Goal: Download file/media

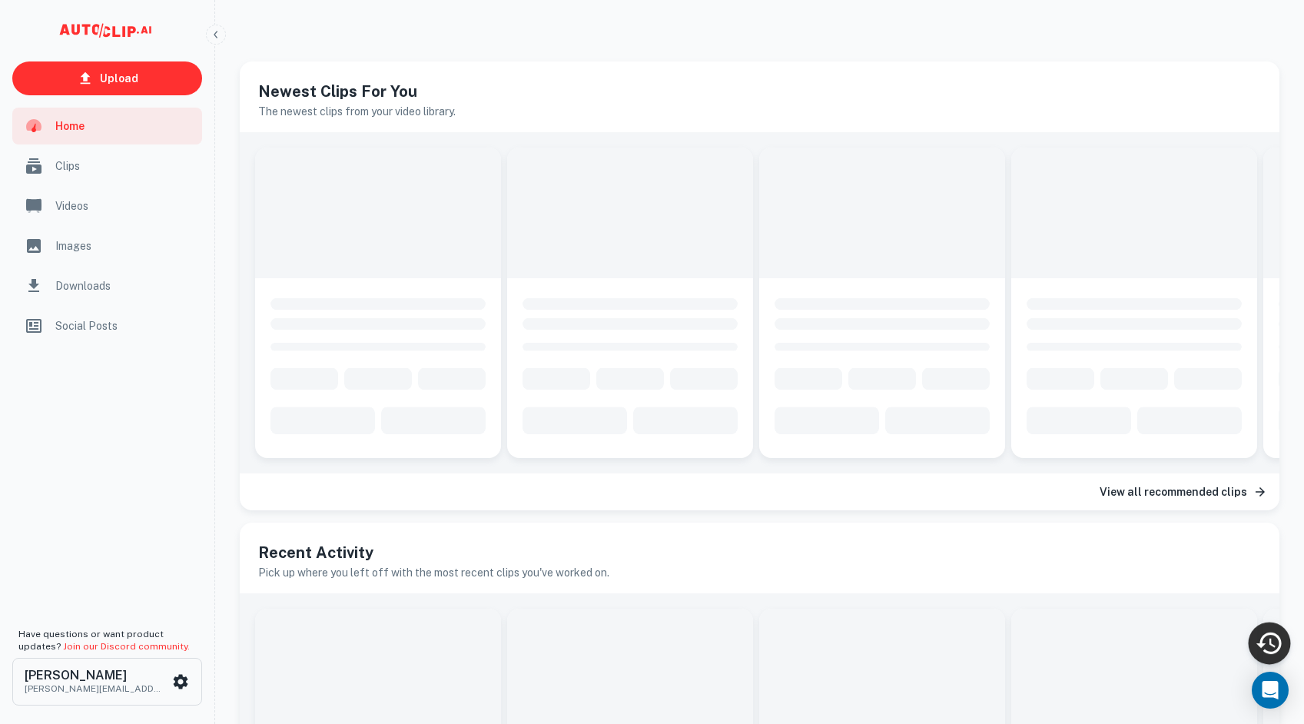
click at [1260, 638] on icon "Recent Activity" at bounding box center [1269, 643] width 28 height 28
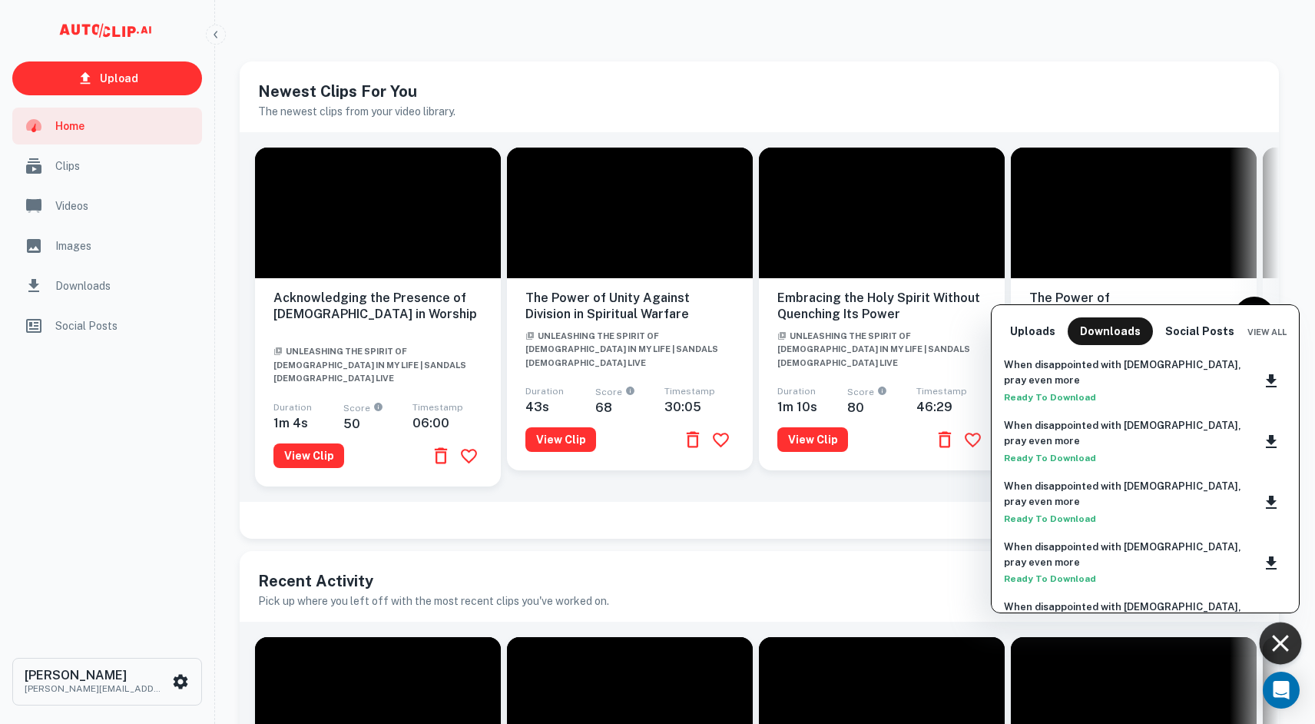
click at [509, 532] on div at bounding box center [657, 362] width 1315 height 724
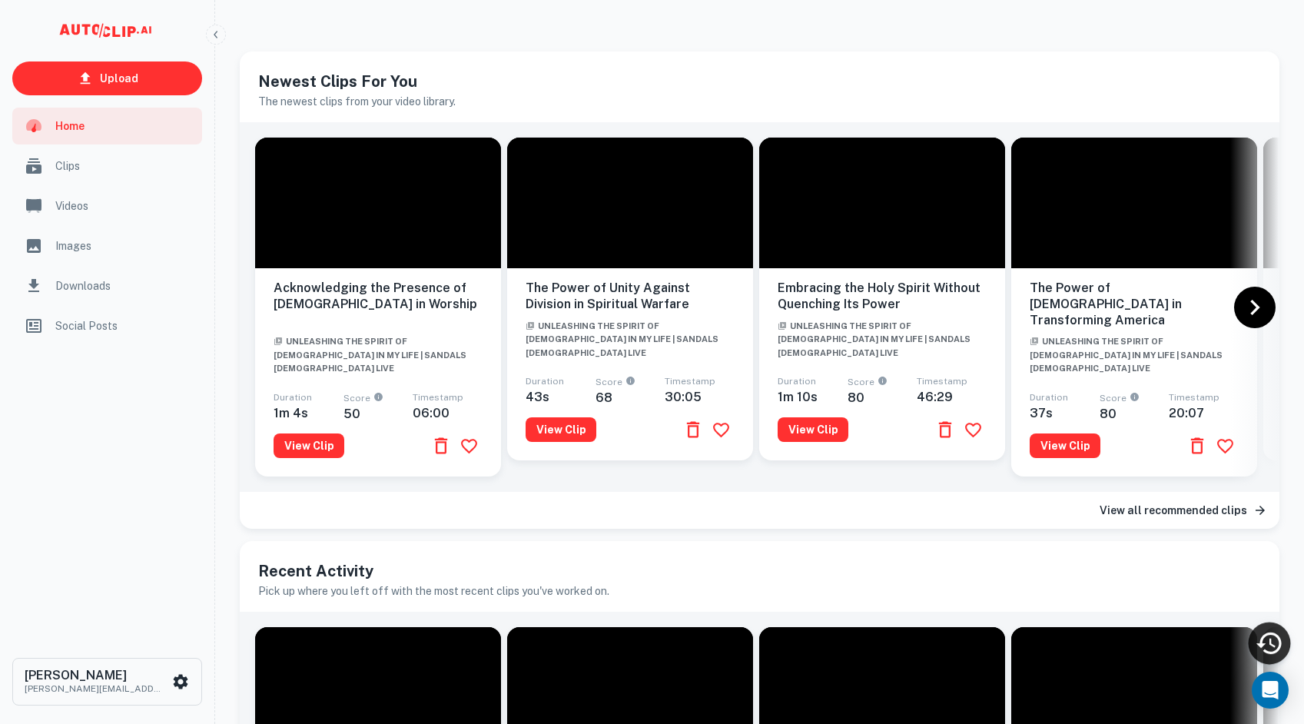
scroll to position [269, 0]
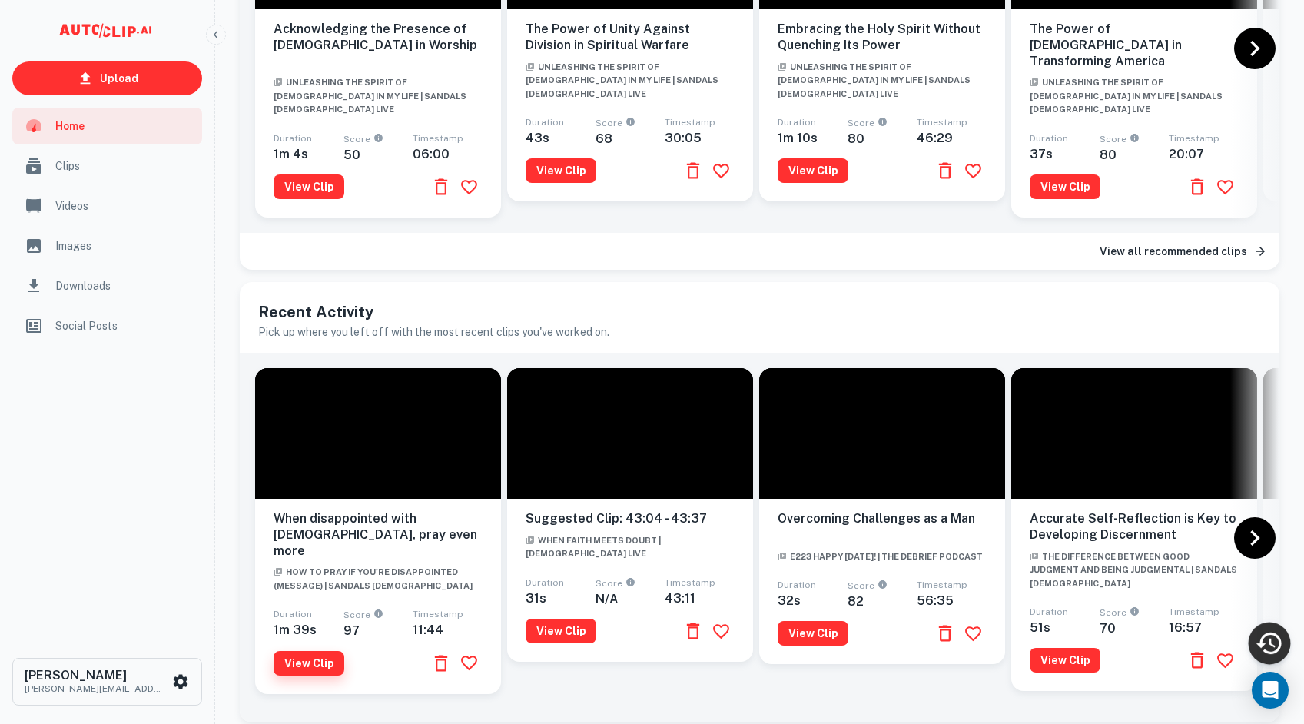
click at [288, 651] on button "View Clip" at bounding box center [309, 663] width 71 height 25
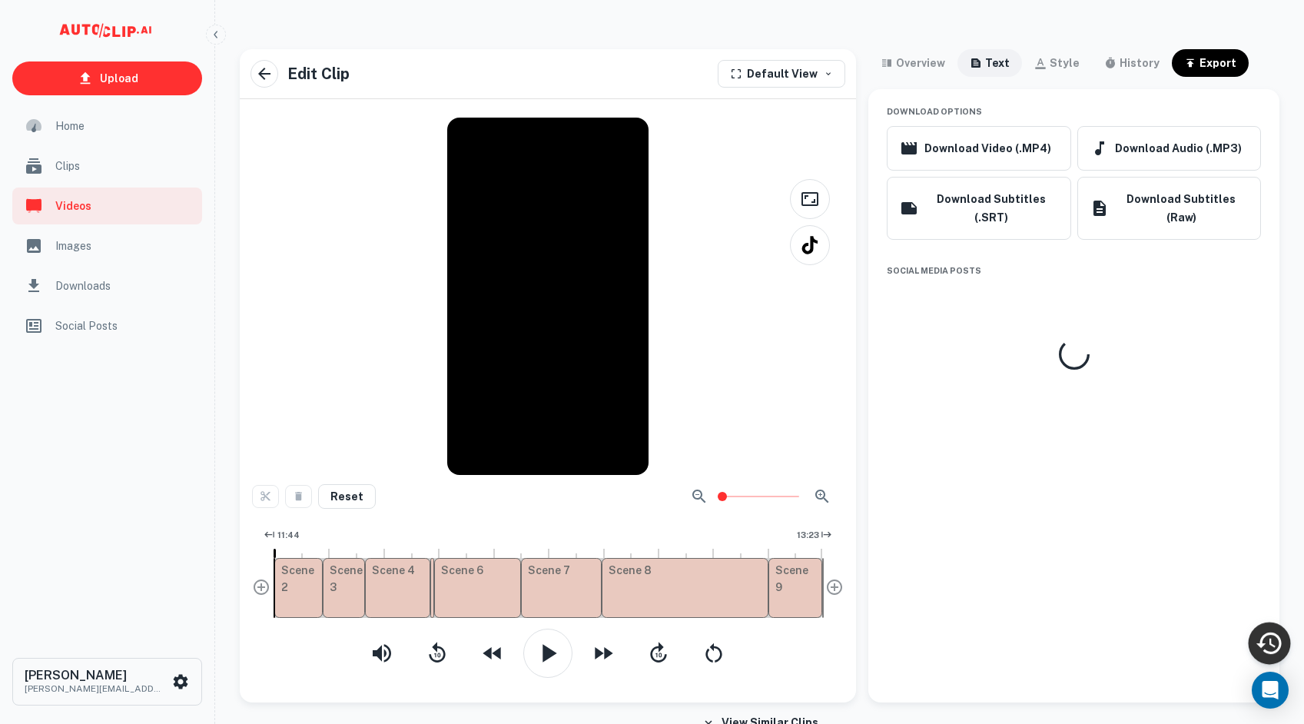
click at [990, 65] on div "text" at bounding box center [997, 63] width 25 height 18
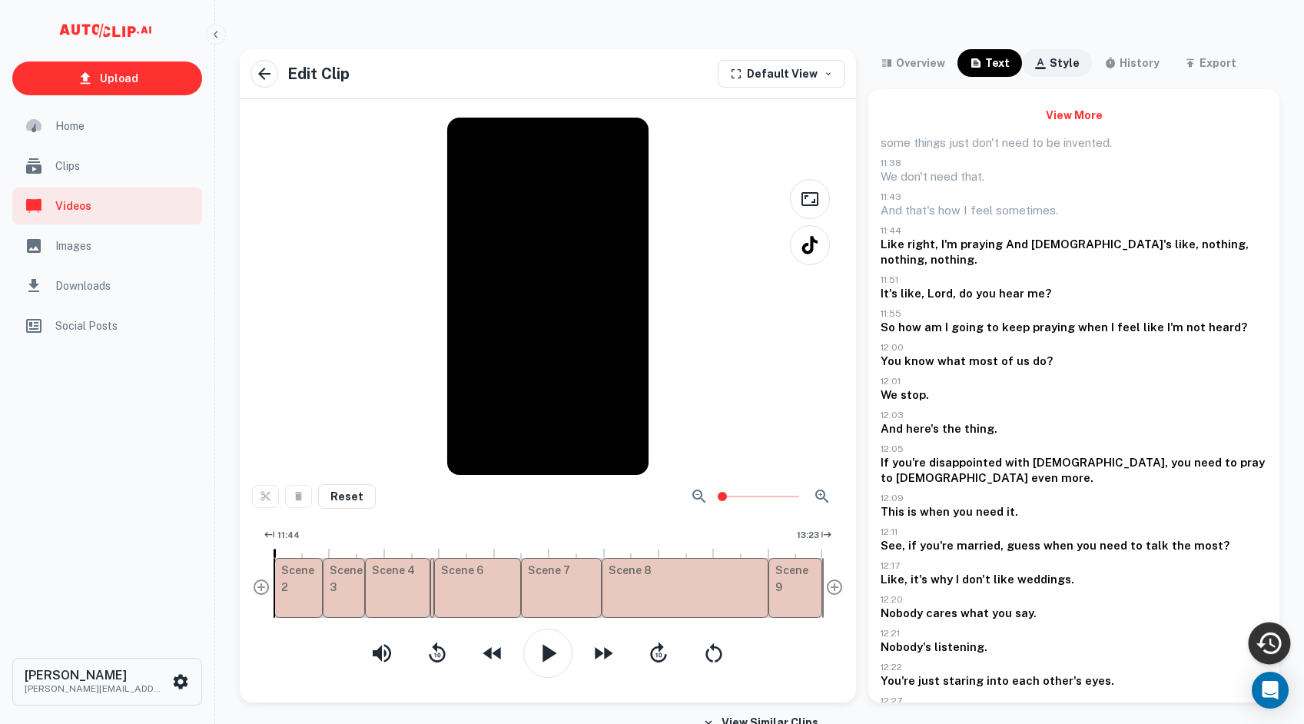
click at [1038, 64] on icon "button" at bounding box center [1041, 63] width 10 height 11
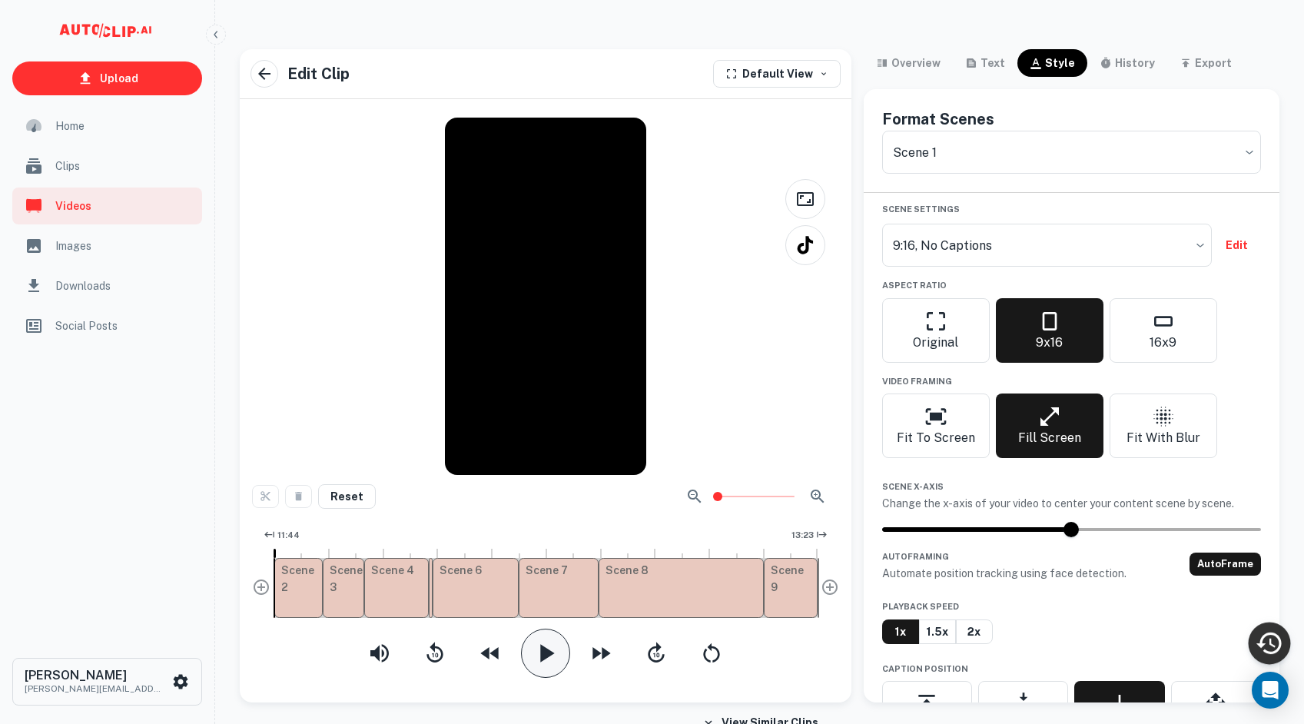
click at [542, 661] on icon "button" at bounding box center [545, 653] width 31 height 31
type input "688937ca-4686-4274-b0e5-542e63493ebd"
checkbox input "false"
checkbox input "true"
type input "6414b47e-c261-4d6a-a92a-a44fe5b96d43edited"
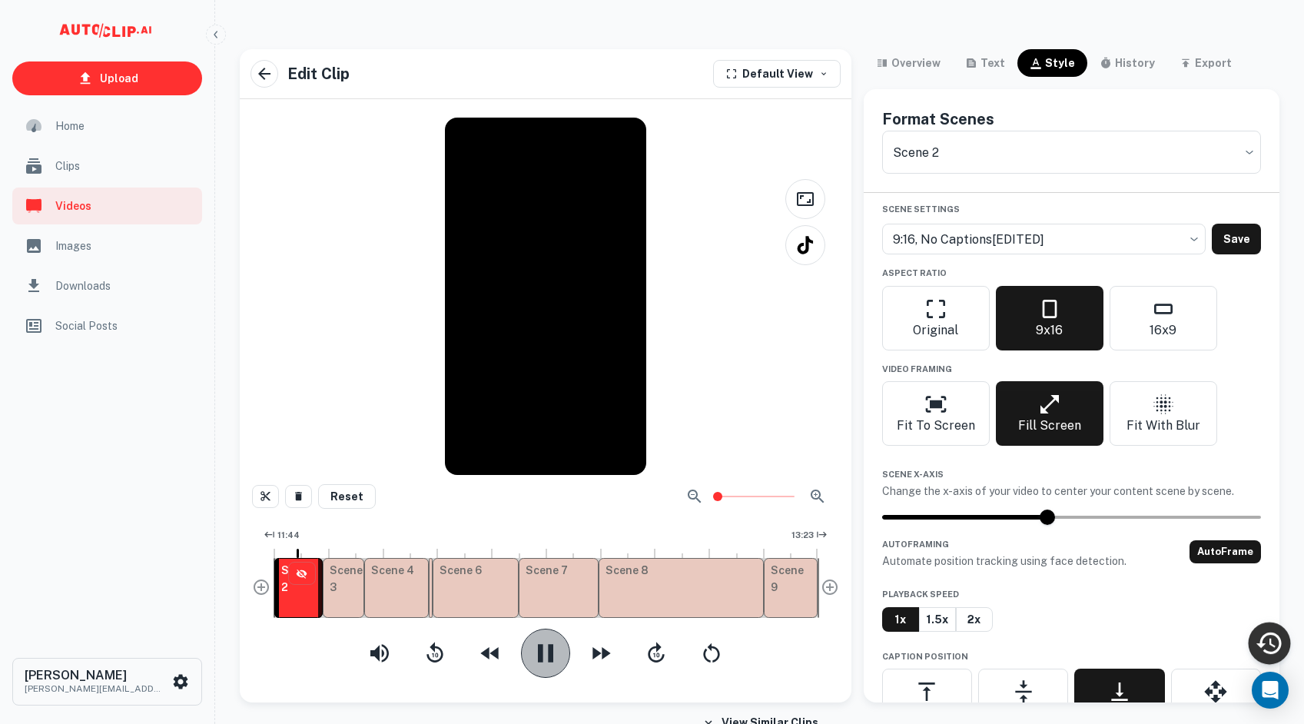
click at [553, 647] on icon "button" at bounding box center [545, 653] width 31 height 31
type input "44"
click at [1183, 65] on div "export" at bounding box center [1205, 63] width 52 height 18
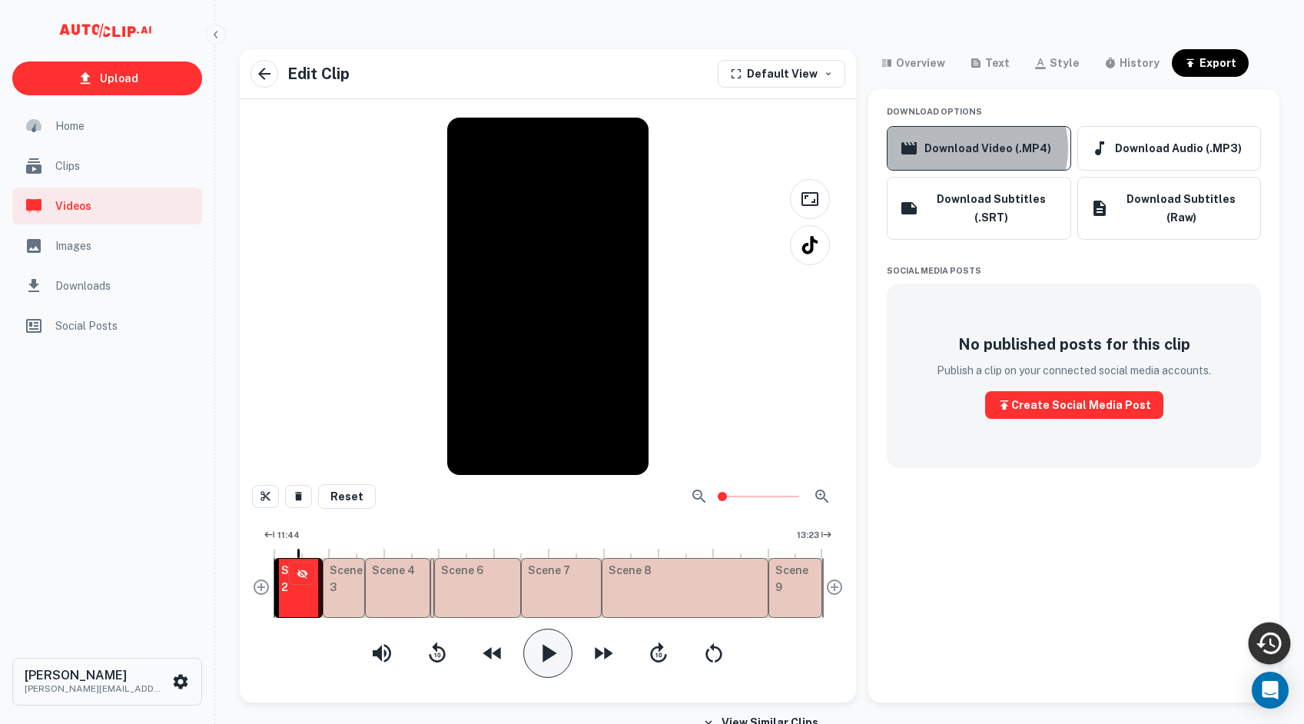
click at [972, 148] on button "Download Video (.MP4)" at bounding box center [979, 148] width 184 height 45
